Goal: Task Accomplishment & Management: Use online tool/utility

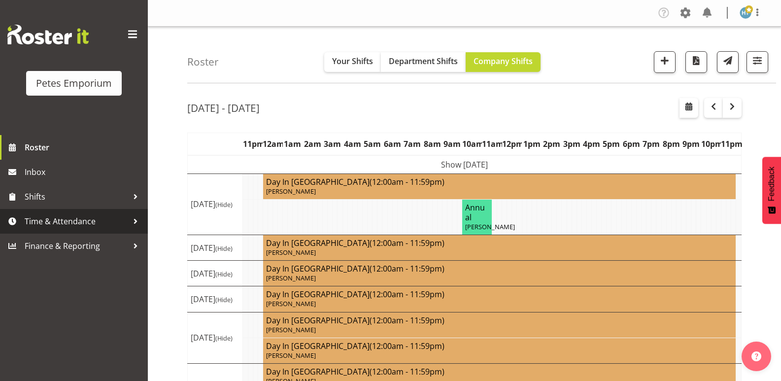
click at [82, 217] on span "Time & Attendance" at bounding box center [76, 221] width 103 height 15
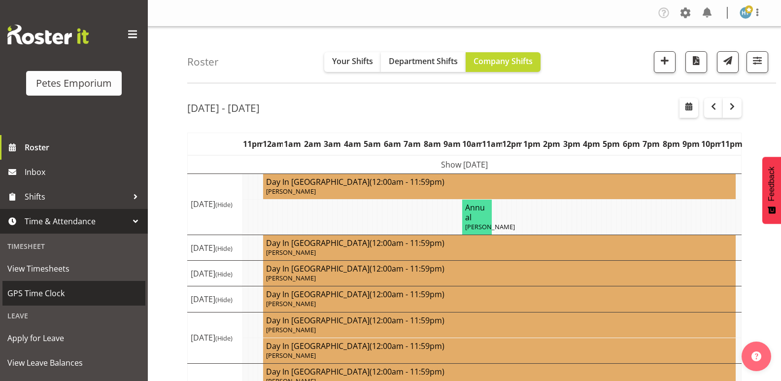
click at [48, 289] on span "GPS Time Clock" at bounding box center [73, 293] width 133 height 15
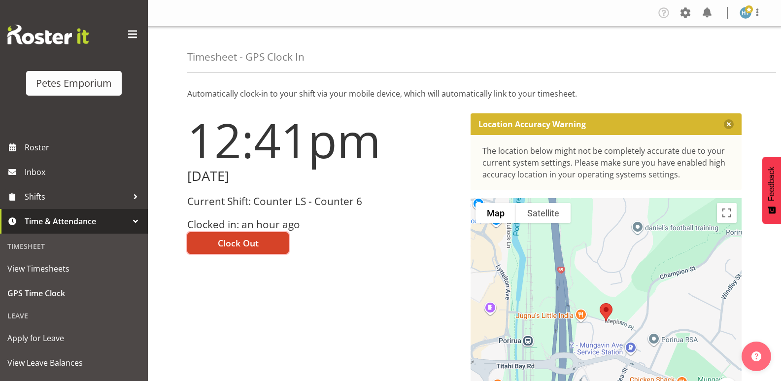
click at [231, 246] on span "Clock Out" at bounding box center [238, 242] width 41 height 13
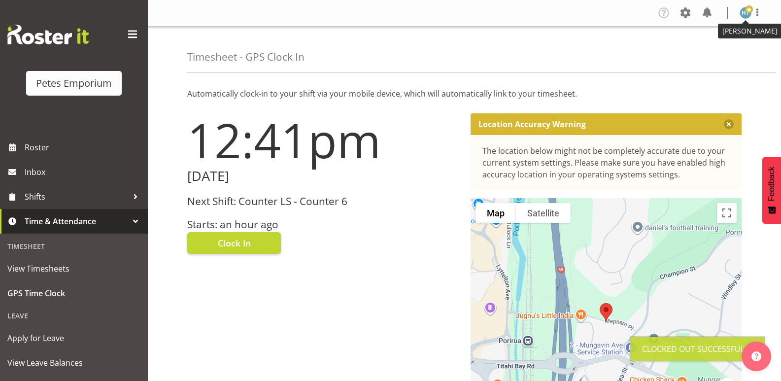
click at [746, 13] on span at bounding box center [749, 9] width 8 height 8
click at [695, 53] on link "Log Out" at bounding box center [716, 52] width 95 height 18
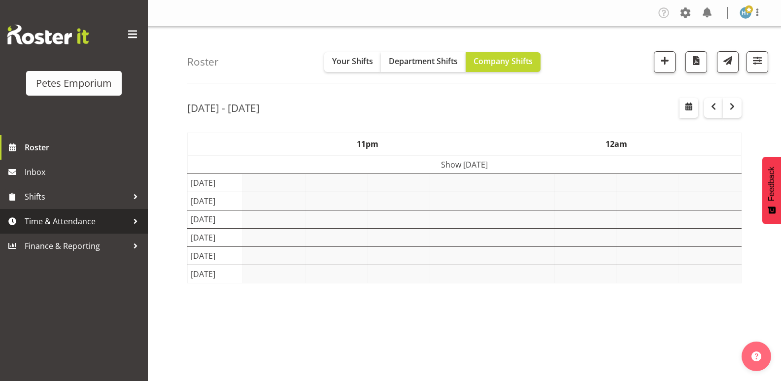
click at [84, 222] on span "Time & Attendance" at bounding box center [76, 221] width 103 height 15
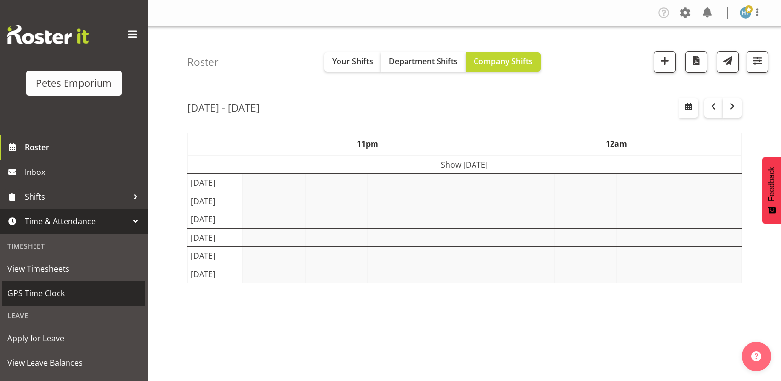
click at [56, 293] on span "GPS Time Clock" at bounding box center [73, 293] width 133 height 15
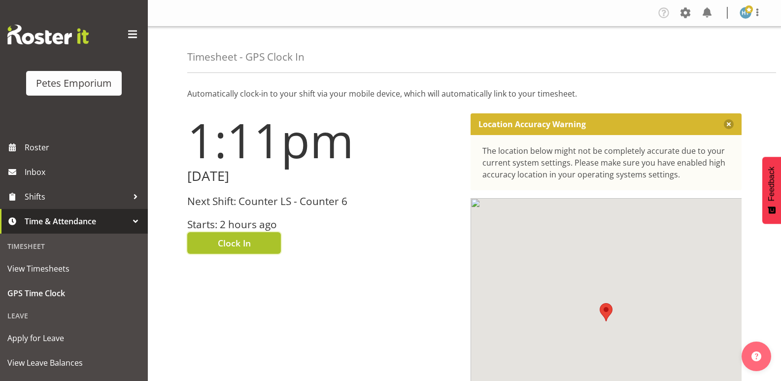
click at [252, 241] on button "Clock In" at bounding box center [234, 243] width 94 height 22
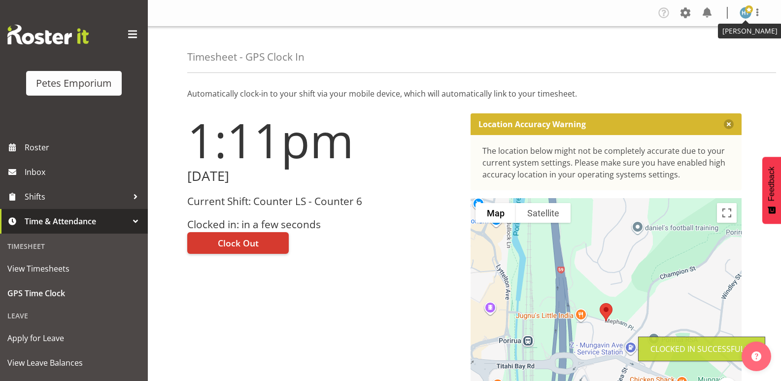
click at [747, 13] on span at bounding box center [749, 9] width 8 height 8
click at [709, 50] on link "Log Out" at bounding box center [716, 52] width 95 height 18
